Goal: Check status: Check status

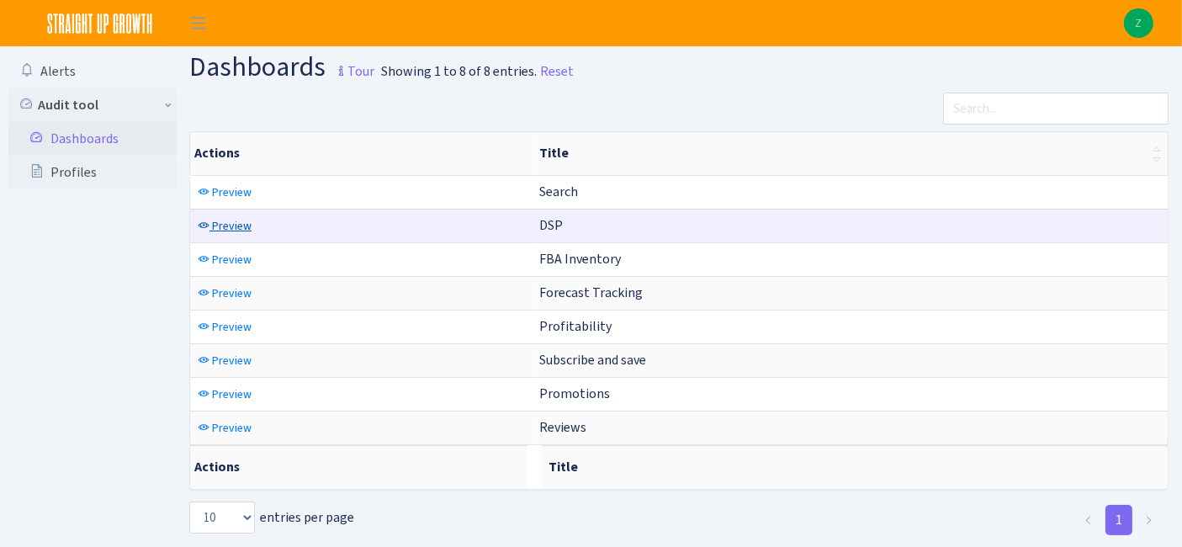
click at [229, 215] on link "Preview" at bounding box center [225, 226] width 62 height 26
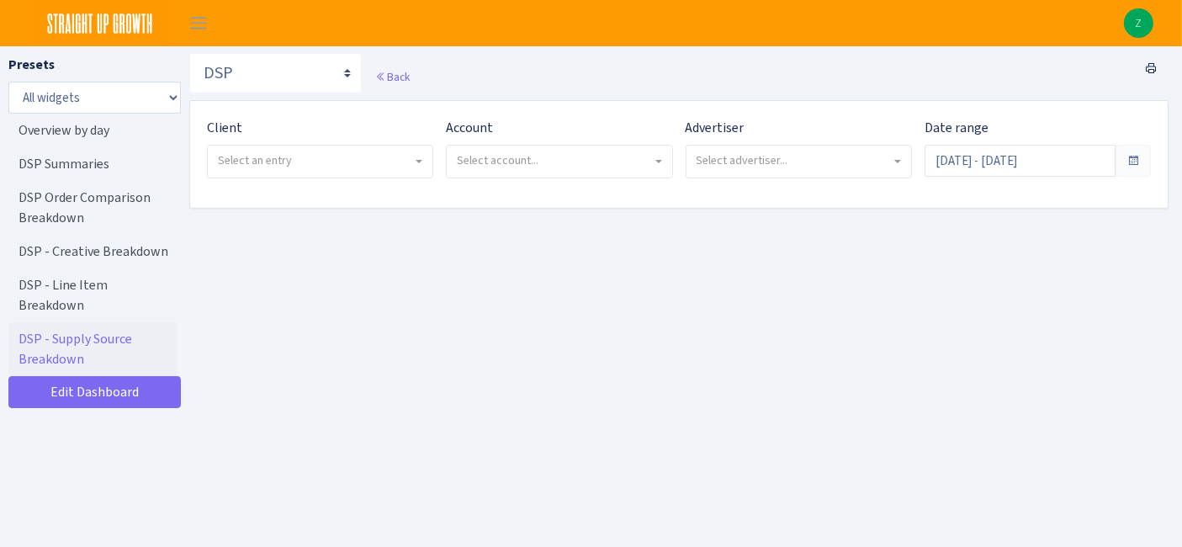
click at [316, 150] on span "Select an entry" at bounding box center [320, 162] width 225 height 32
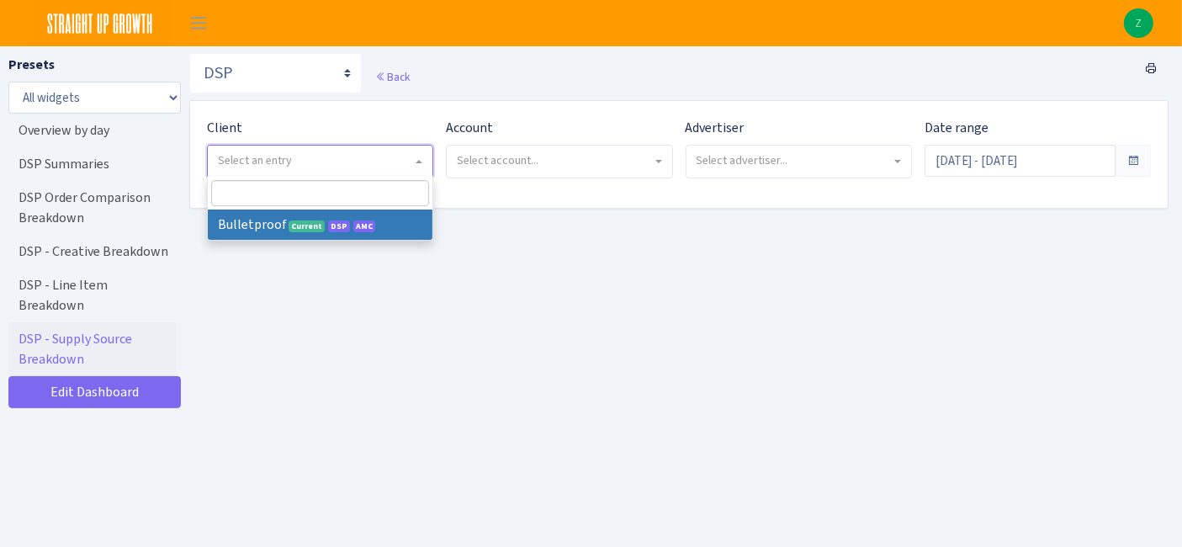
select select "409"
select select
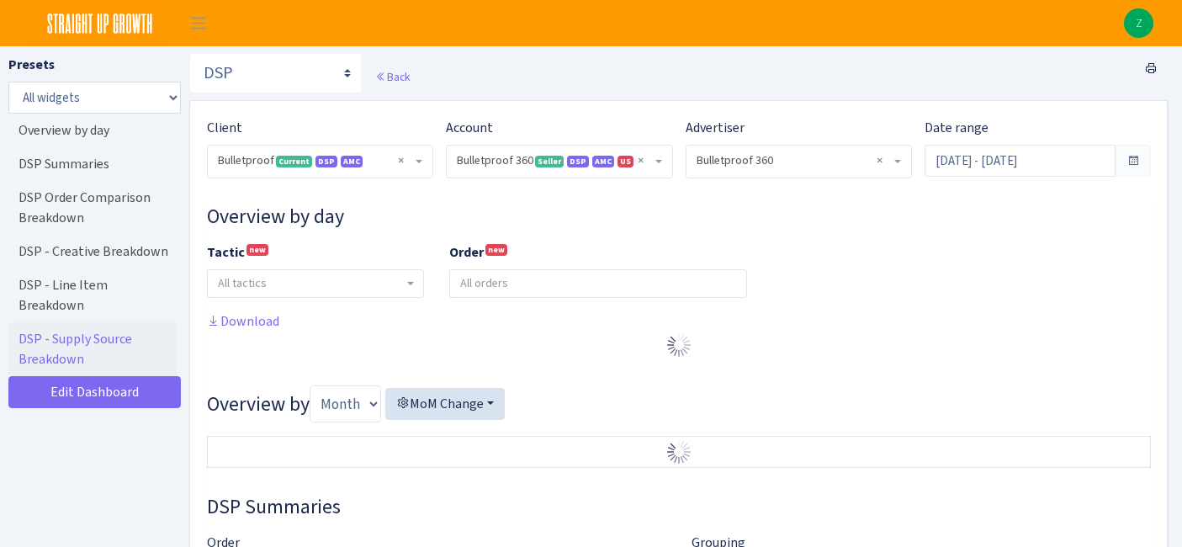
select select "3235730245795869"
select select "2888625790301"
select select
click at [1007, 135] on div "Date range [DATE] - [DATE]" at bounding box center [1038, 147] width 226 height 59
click at [1007, 155] on input "[DATE] - [DATE]" at bounding box center [1020, 161] width 191 height 32
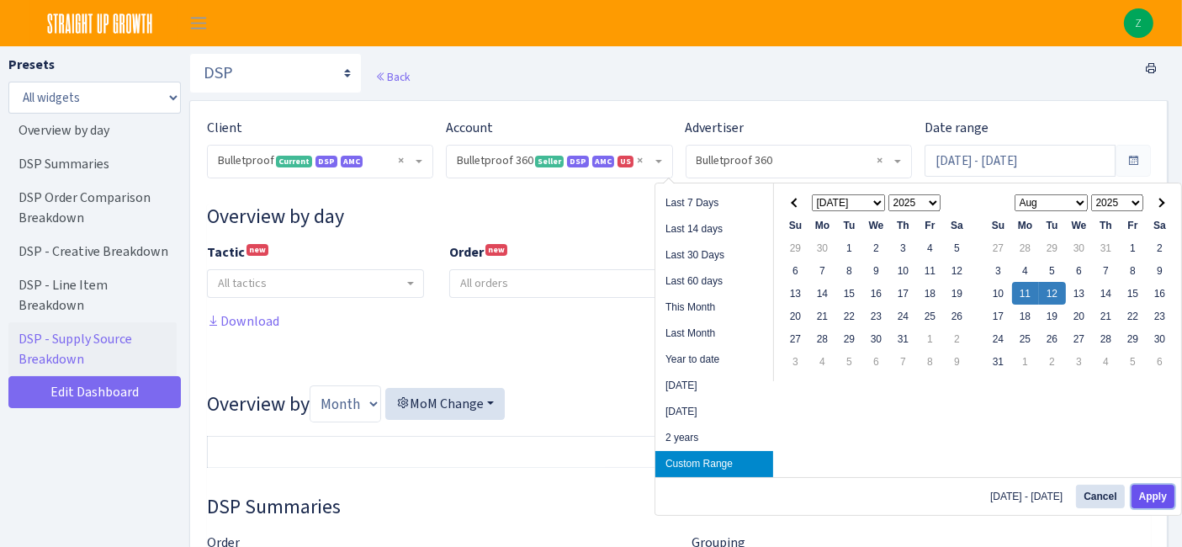
click at [1155, 494] on button "Apply" at bounding box center [1153, 497] width 43 height 24
type input "[DATE] - [DATE]"
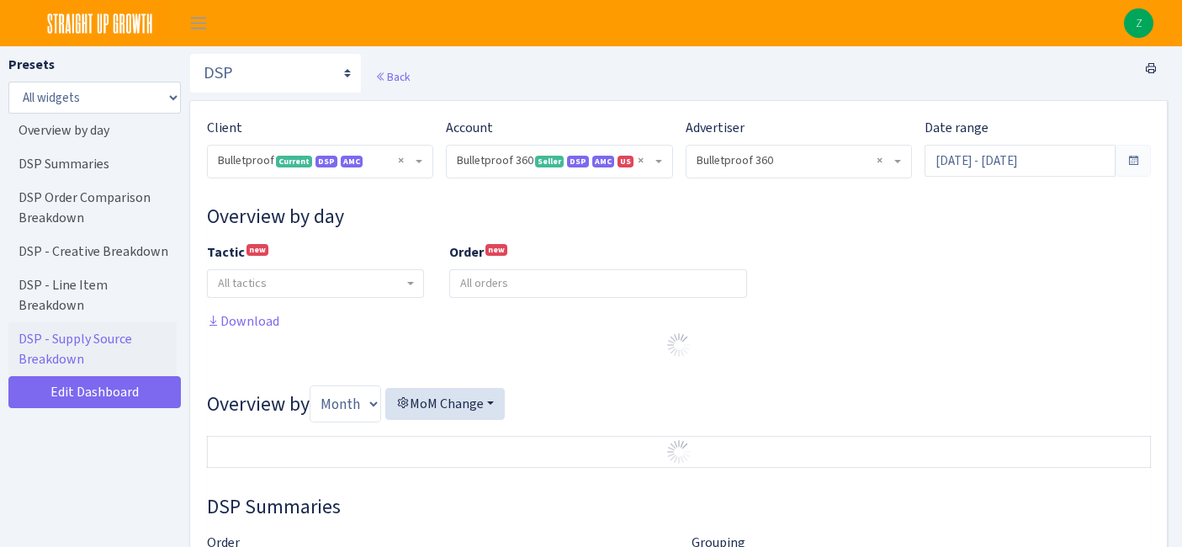
select select "3235730245795869"
select select "2888625790301"
select select
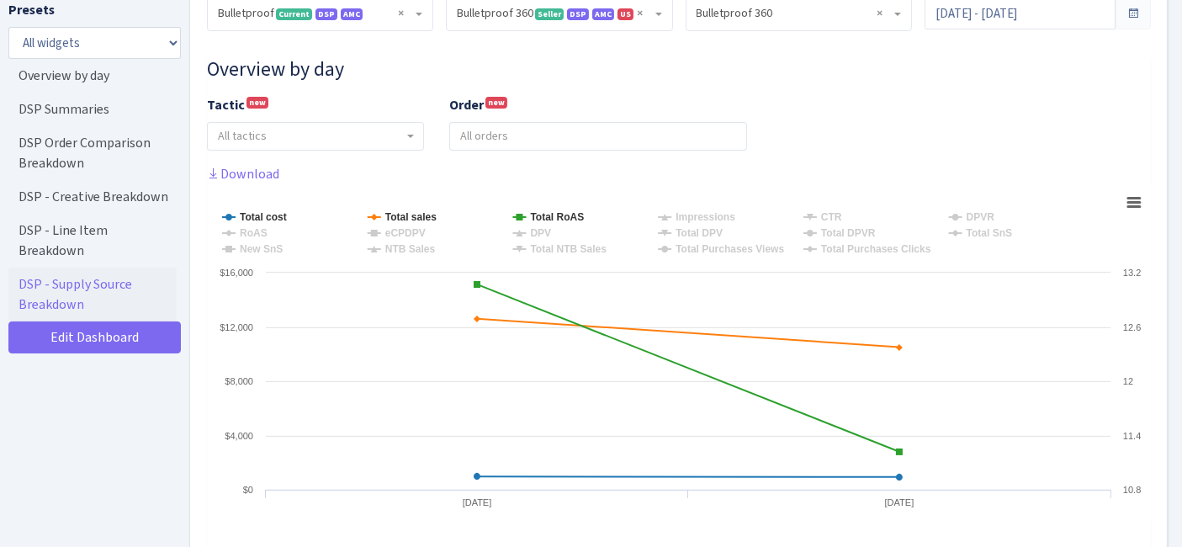
scroll to position [374, 0]
